Goal: Information Seeking & Learning: Find specific fact

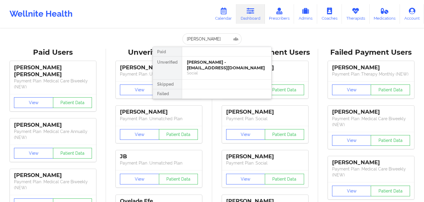
type input "[PERSON_NAME]"
click at [211, 73] on div "Social" at bounding box center [227, 73] width 80 height 5
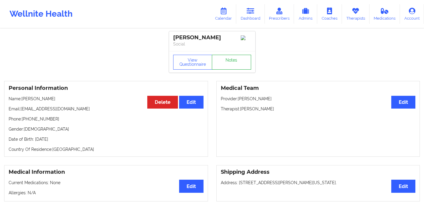
click at [231, 61] on link "Notes" at bounding box center [231, 62] width 39 height 15
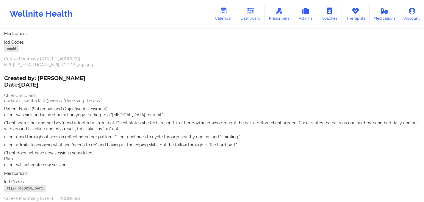
scroll to position [835, 0]
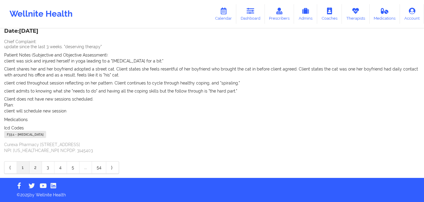
click at [36, 168] on link "2" at bounding box center [35, 168] width 13 height 12
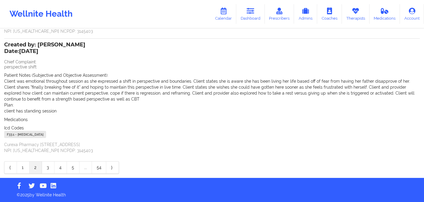
scroll to position [146, 0]
click at [49, 170] on link "3" at bounding box center [48, 168] width 13 height 12
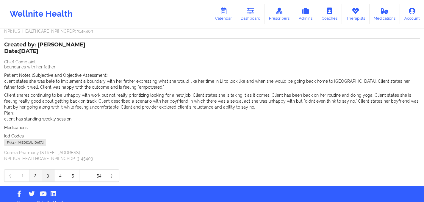
click at [36, 175] on link "2" at bounding box center [35, 176] width 13 height 12
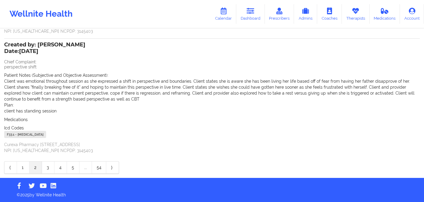
scroll to position [146, 0]
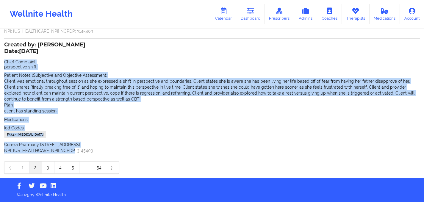
drag, startPoint x: 4, startPoint y: 61, endPoint x: 83, endPoint y: 155, distance: 122.2
click at [83, 155] on div "Created by: [PERSON_NAME] Date: [DATE] Chief Complaint: perspective shift Patie…" at bounding box center [212, 97] width 416 height 119
copy div "Chief Complaint: perspective shift Patient Notes (Subjective and Objective Asse…"
click at [46, 168] on link "3" at bounding box center [48, 168] width 13 height 12
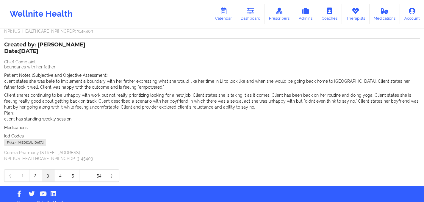
click at [49, 82] on p "client states she was bale to implement a boundary with her father expressing w…" at bounding box center [212, 84] width 416 height 12
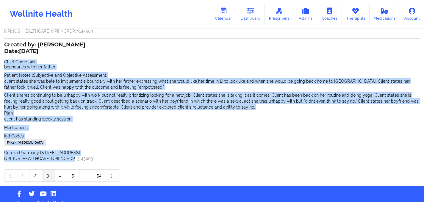
drag, startPoint x: 4, startPoint y: 63, endPoint x: 89, endPoint y: 157, distance: 127.6
click at [89, 157] on div "Name: [PERSON_NAME] Add notes Migrate notes Created by: [PERSON_NAME] Date: [DA…" at bounding box center [212, 26] width 424 height 319
copy div "Chief Complaint: boundaries with her father Patient Notes (Subjective and Objec…"
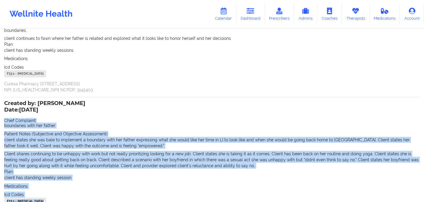
scroll to position [170, 0]
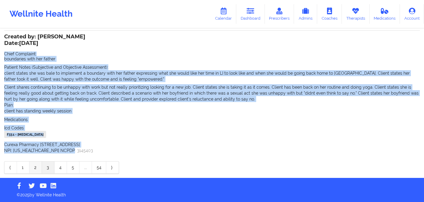
click at [38, 168] on link "2" at bounding box center [35, 168] width 13 height 12
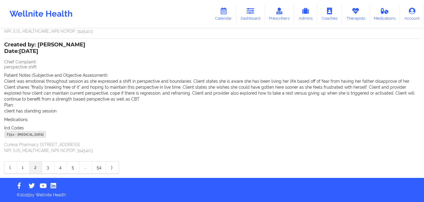
click at [112, 103] on div "Plan: client has standing session" at bounding box center [212, 108] width 416 height 12
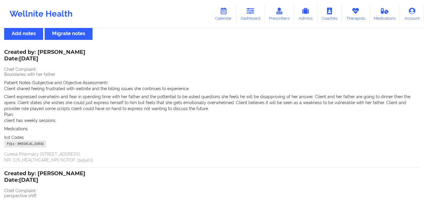
scroll to position [3, 0]
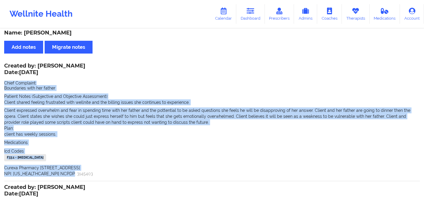
drag, startPoint x: 4, startPoint y: 82, endPoint x: 71, endPoint y: 172, distance: 111.9
click at [71, 172] on div "Created by: [PERSON_NAME] Date: [DATE] Chief Complaint: Boundaries with her fat…" at bounding box center [212, 120] width 416 height 113
copy div "Chief Complaint: Boundaries with her father Patient Notes (Subjective and Objec…"
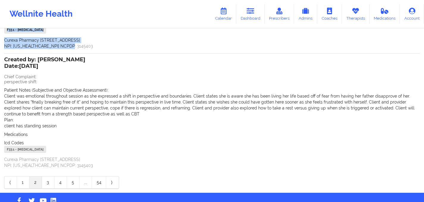
scroll to position [146, 0]
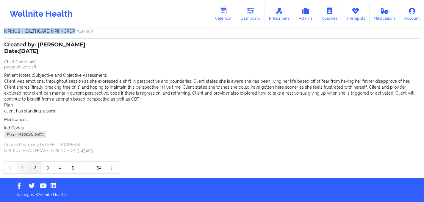
click at [20, 167] on link "1" at bounding box center [23, 168] width 13 height 12
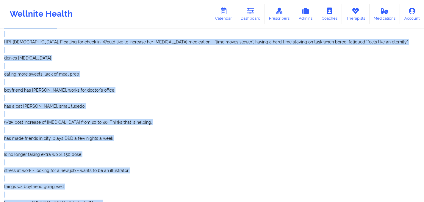
scroll to position [815, 0]
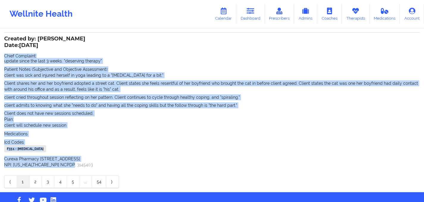
drag, startPoint x: 5, startPoint y: 61, endPoint x: 88, endPoint y: 172, distance: 138.9
click at [88, 168] on div "Created by: [PERSON_NAME] Date: [DATE] Chief Complaint: update since the last 3…" at bounding box center [212, 102] width 416 height 131
copy div "Chief Complaint: update since the last 3 weeks. "deserving therapy" Patient Not…"
